Goal: Task Accomplishment & Management: Manage account settings

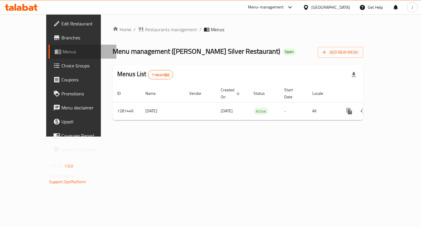
click at [62, 48] on span "Menus" at bounding box center [86, 51] width 49 height 7
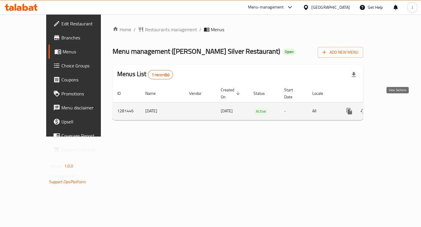
click at [395, 108] on icon "enhanced table" at bounding box center [391, 111] width 7 height 7
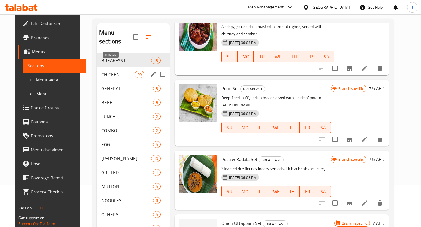
scroll to position [41, 0]
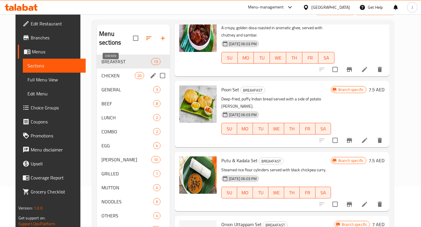
click at [103, 72] on span "CHICKEN" at bounding box center [117, 75] width 33 height 7
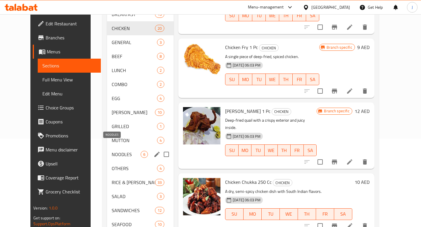
scroll to position [91, 0]
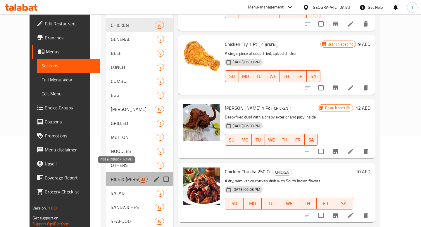
click at [117, 176] on span "RICE & [PERSON_NAME]" at bounding box center [124, 179] width 27 height 7
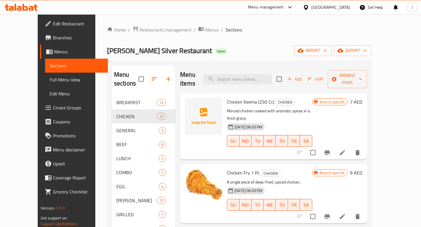
scroll to position [91, 0]
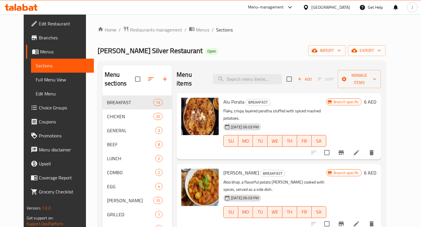
scroll to position [41, 0]
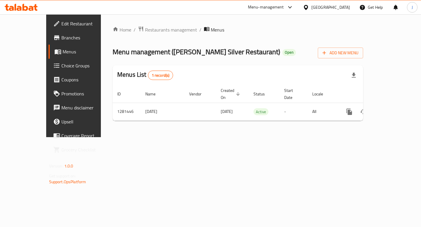
click at [61, 37] on span "Branches" at bounding box center [86, 37] width 50 height 7
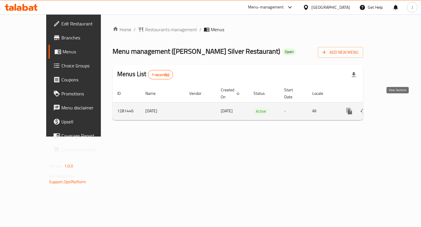
click at [394, 108] on icon "enhanced table" at bounding box center [391, 111] width 7 height 7
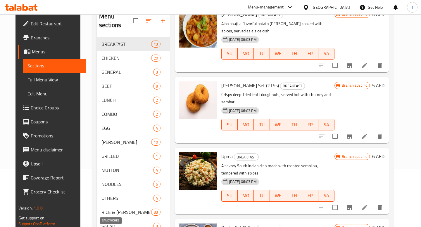
scroll to position [92, 0]
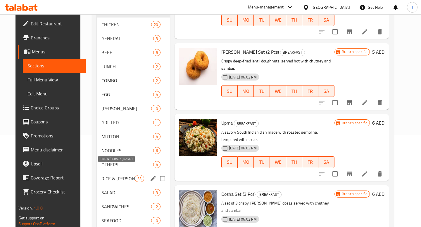
click at [105, 175] on span "RICE & [PERSON_NAME]" at bounding box center [117, 178] width 33 height 7
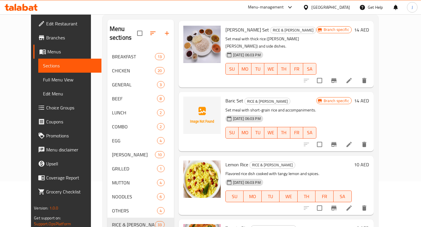
scroll to position [179, 0]
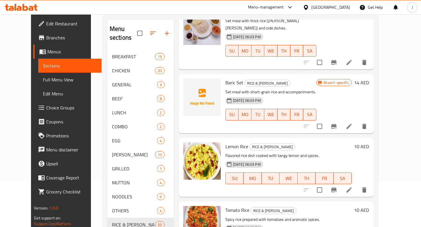
drag, startPoint x: 356, startPoint y: 80, endPoint x: 357, endPoint y: 93, distance: 13.8
click at [357, 93] on div "Branch specific 14 AED" at bounding box center [342, 104] width 53 height 50
